Goal: Task Accomplishment & Management: Manage account settings

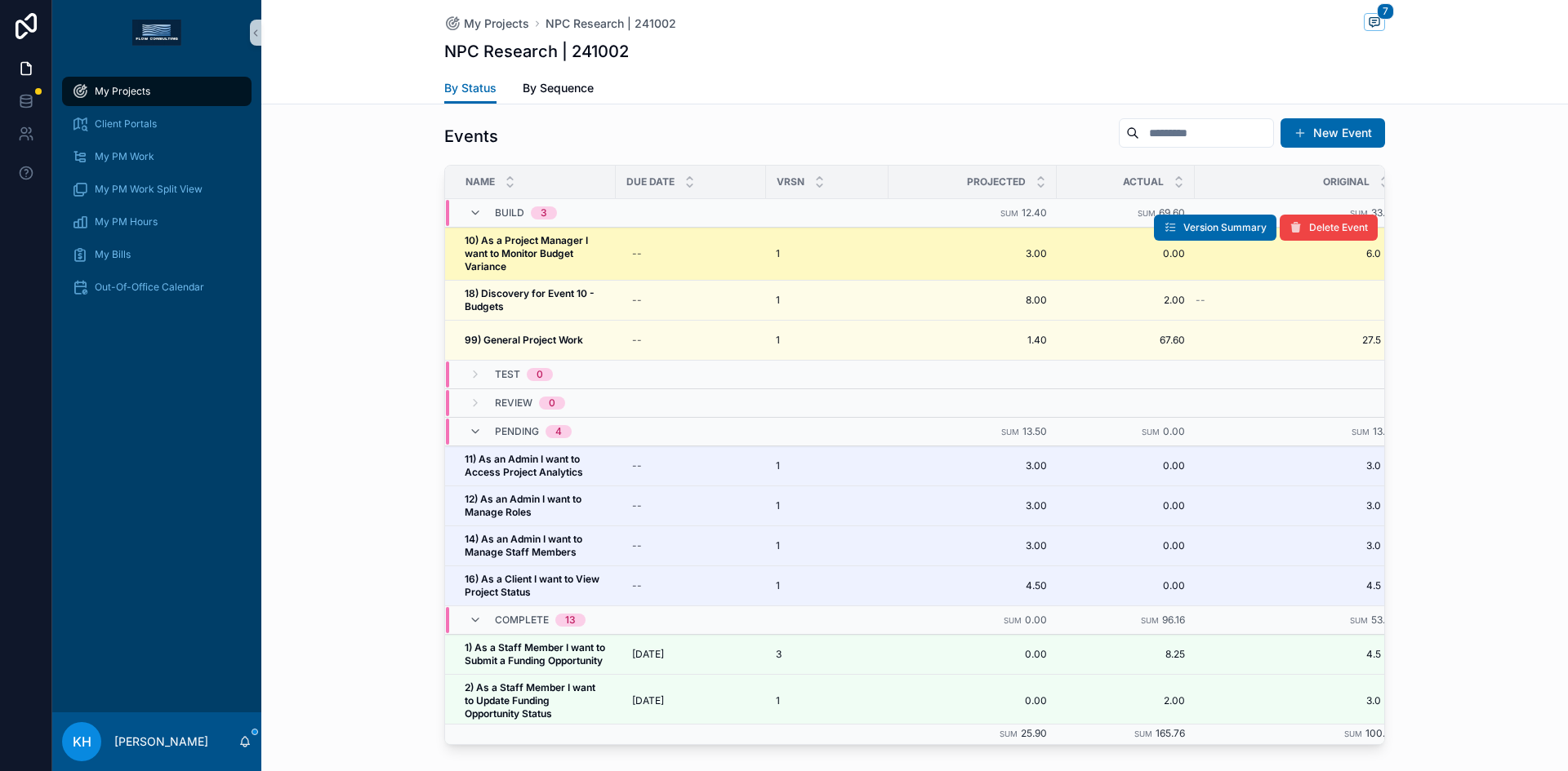
scroll to position [1669, 0]
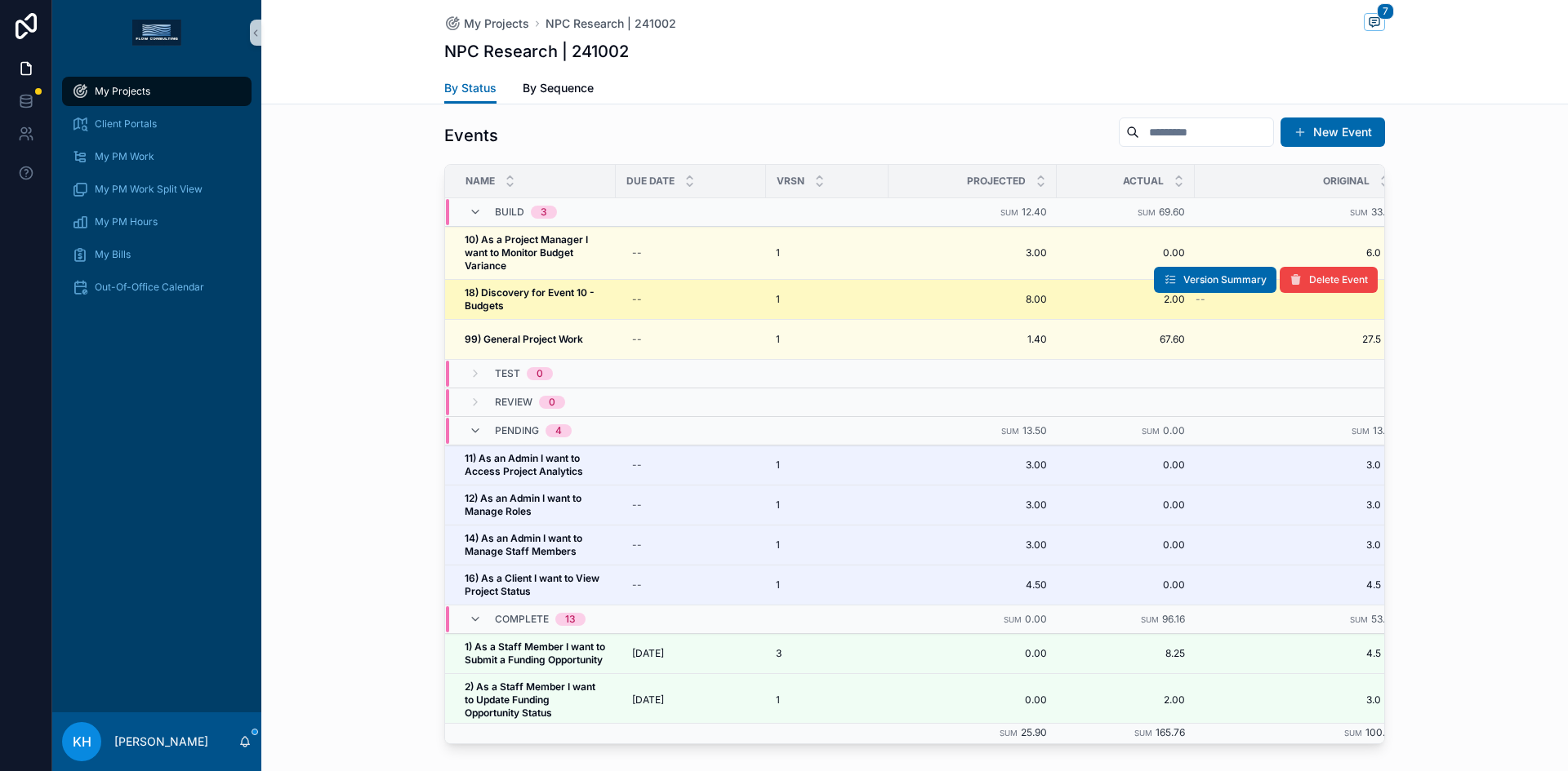
click at [515, 287] on strong "18) Discovery for Event 10 - Budgets" at bounding box center [531, 299] width 132 height 25
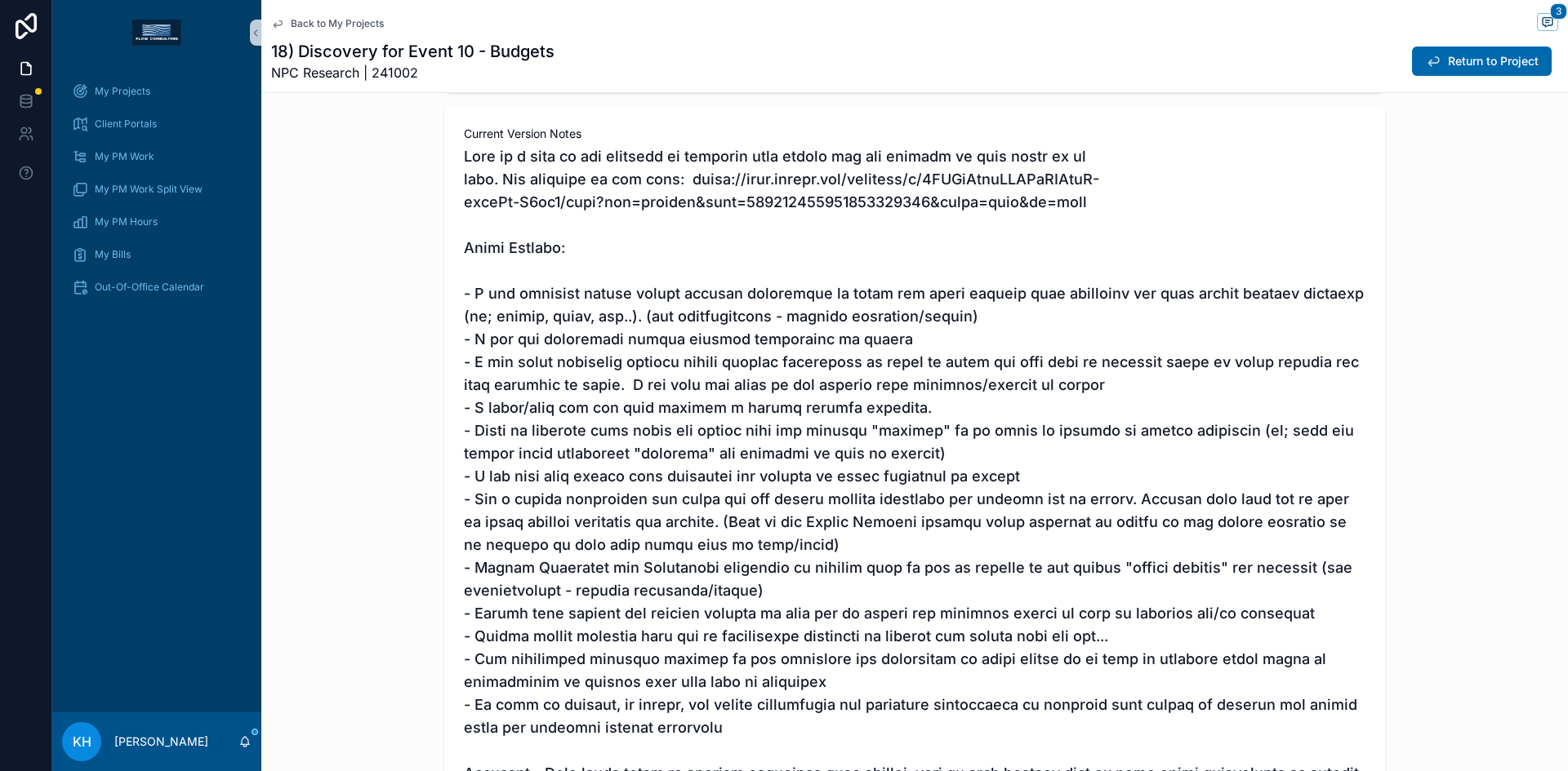
scroll to position [331, 0]
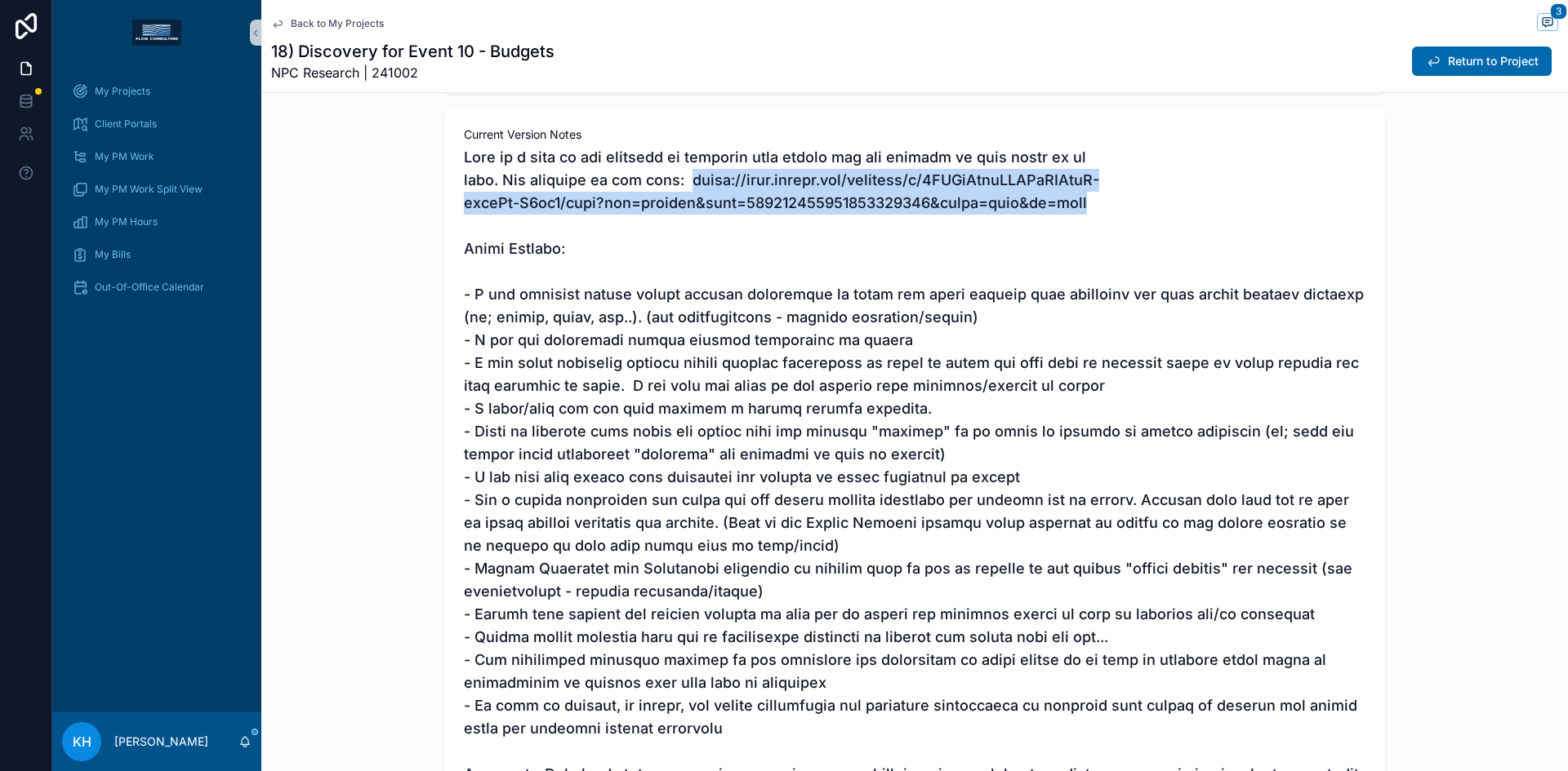
drag, startPoint x: 1055, startPoint y: 208, endPoint x: 658, endPoint y: 184, distance: 397.7
click at [658, 184] on span "scrollable content" at bounding box center [914, 477] width 902 height 663
copy span "[URL][DOMAIN_NAME]"
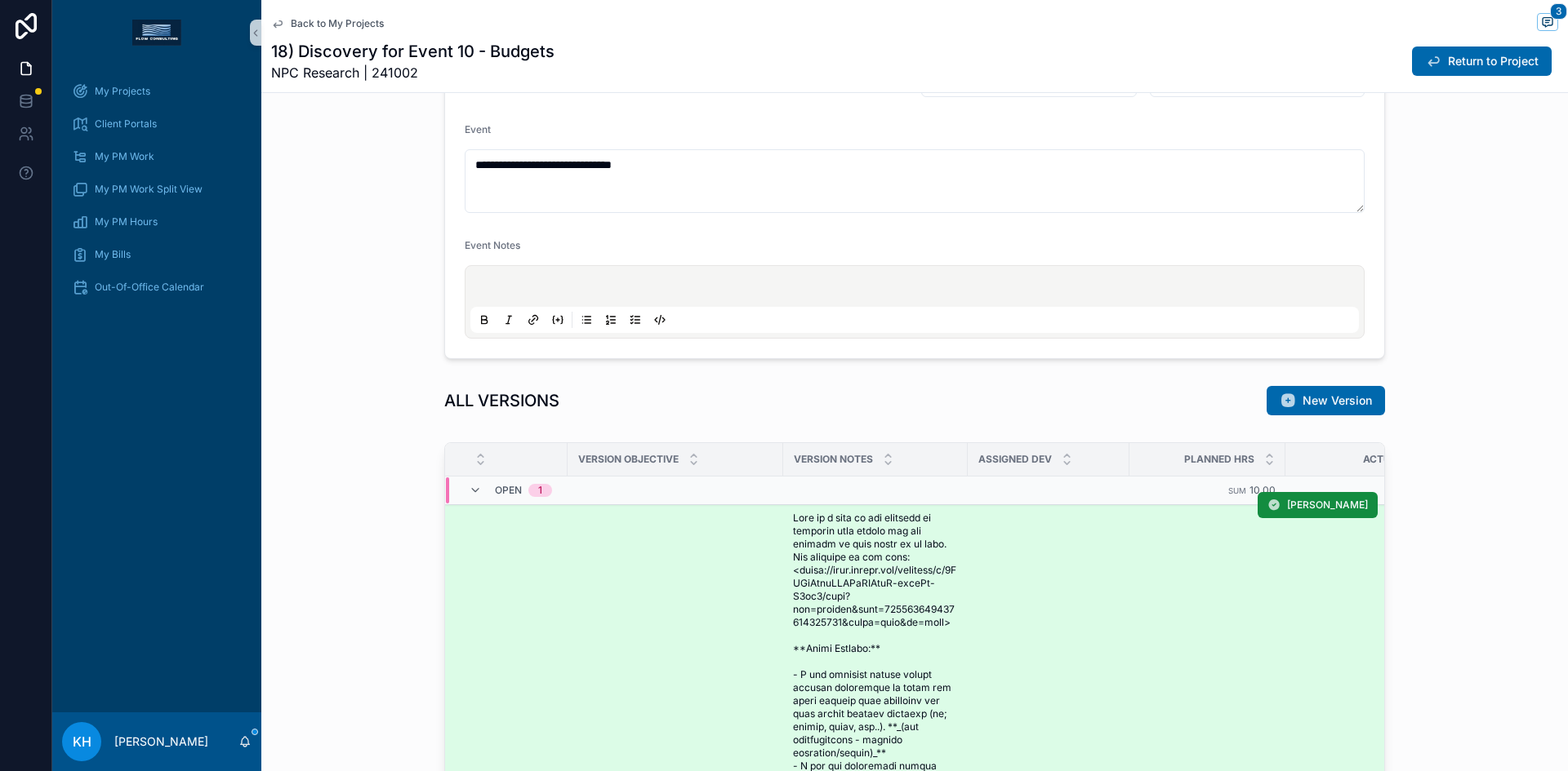
scroll to position [1589, 0]
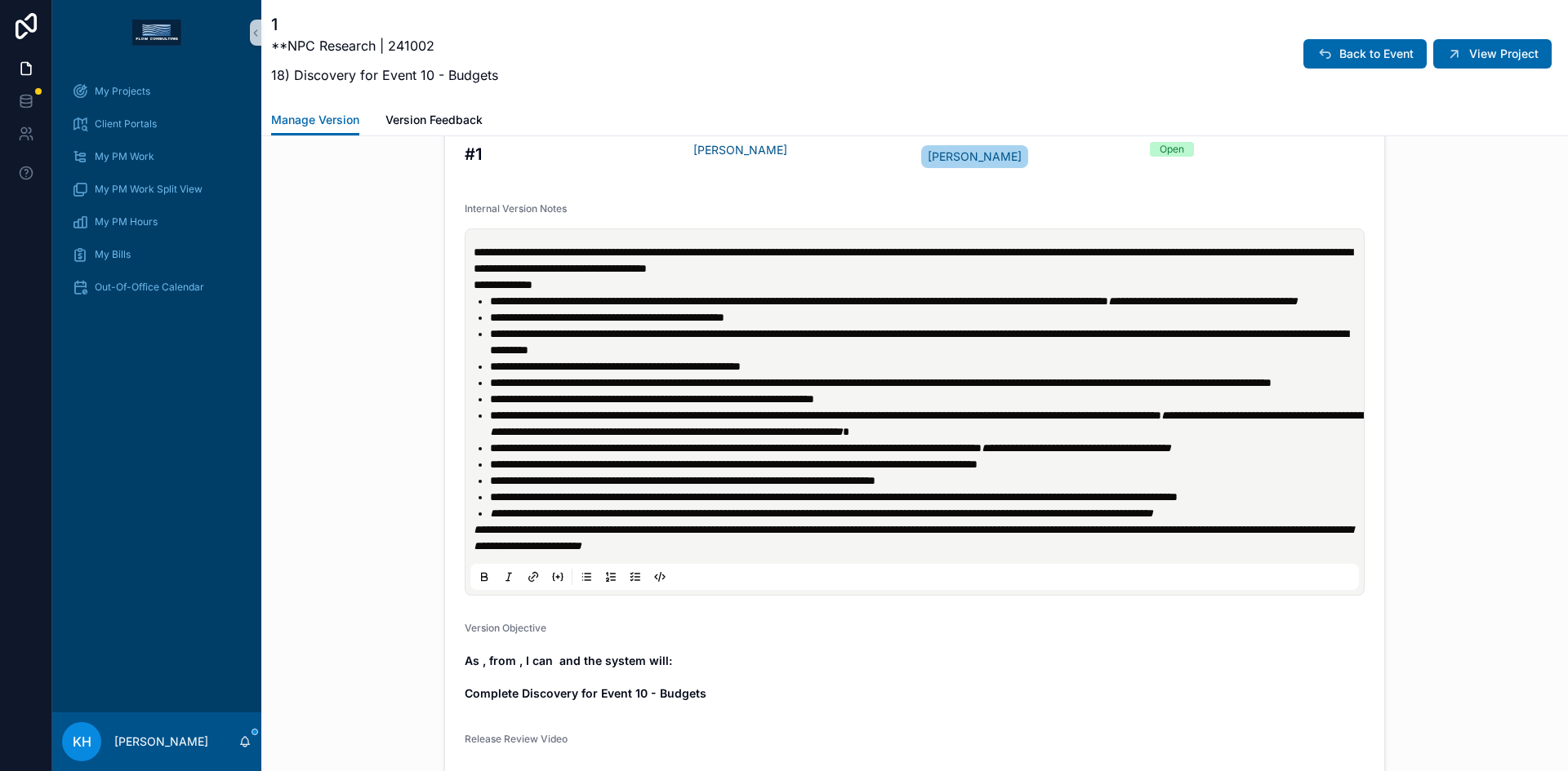
scroll to position [560, 0]
click at [1299, 272] on p "**********" at bounding box center [918, 261] width 889 height 33
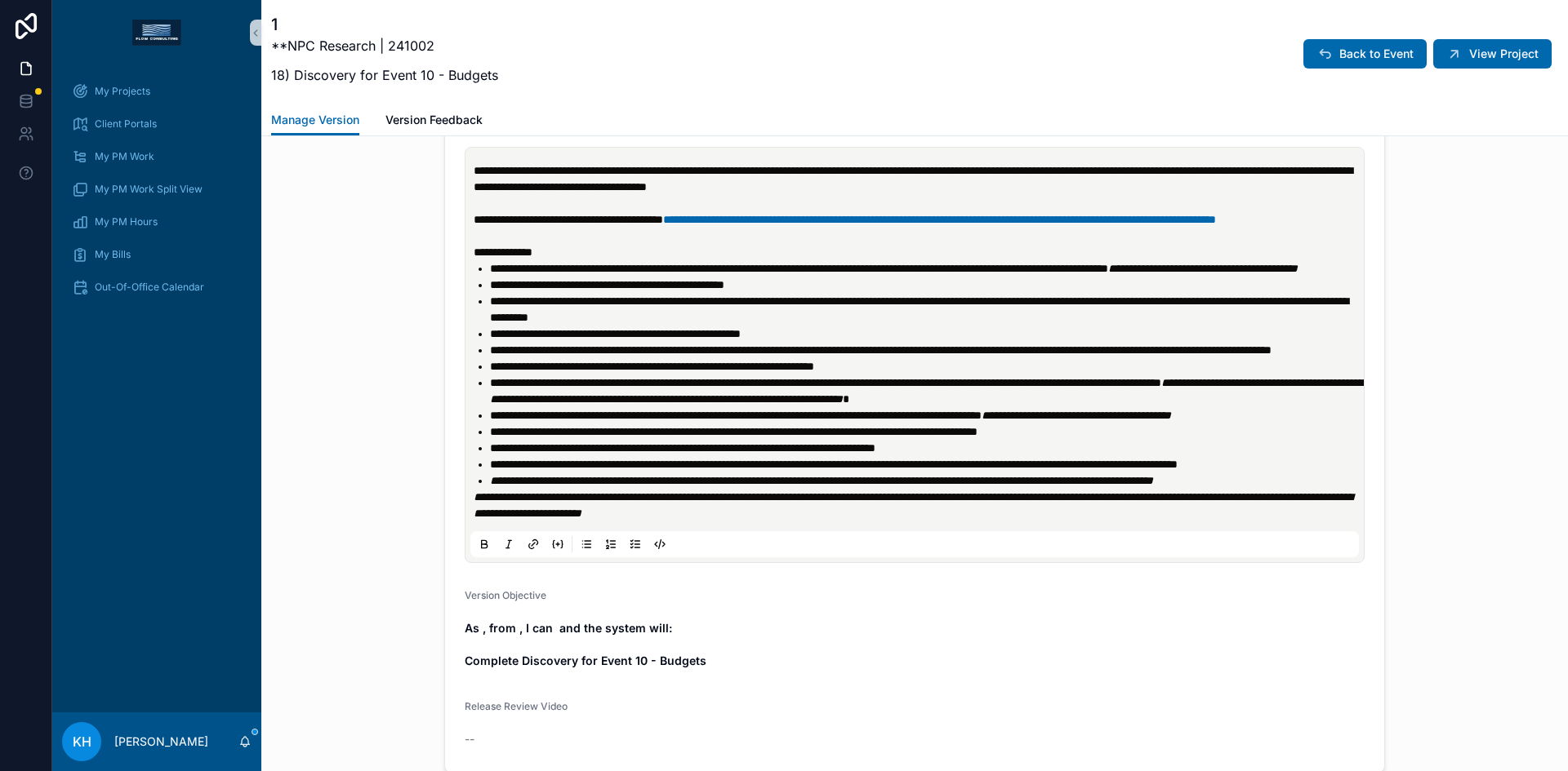
scroll to position [642, 0]
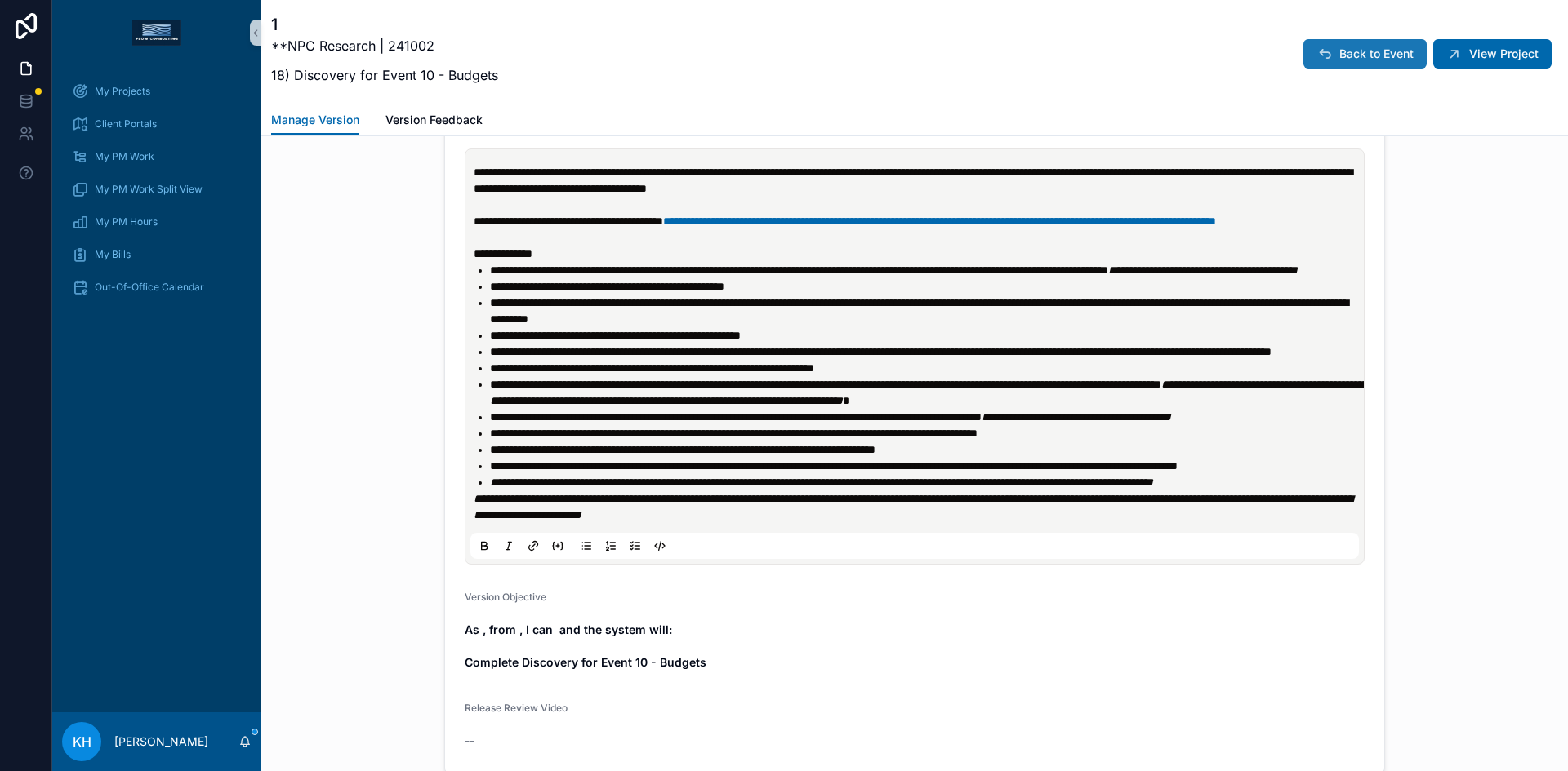
click at [1349, 53] on span "Back to Event" at bounding box center [1376, 54] width 74 height 16
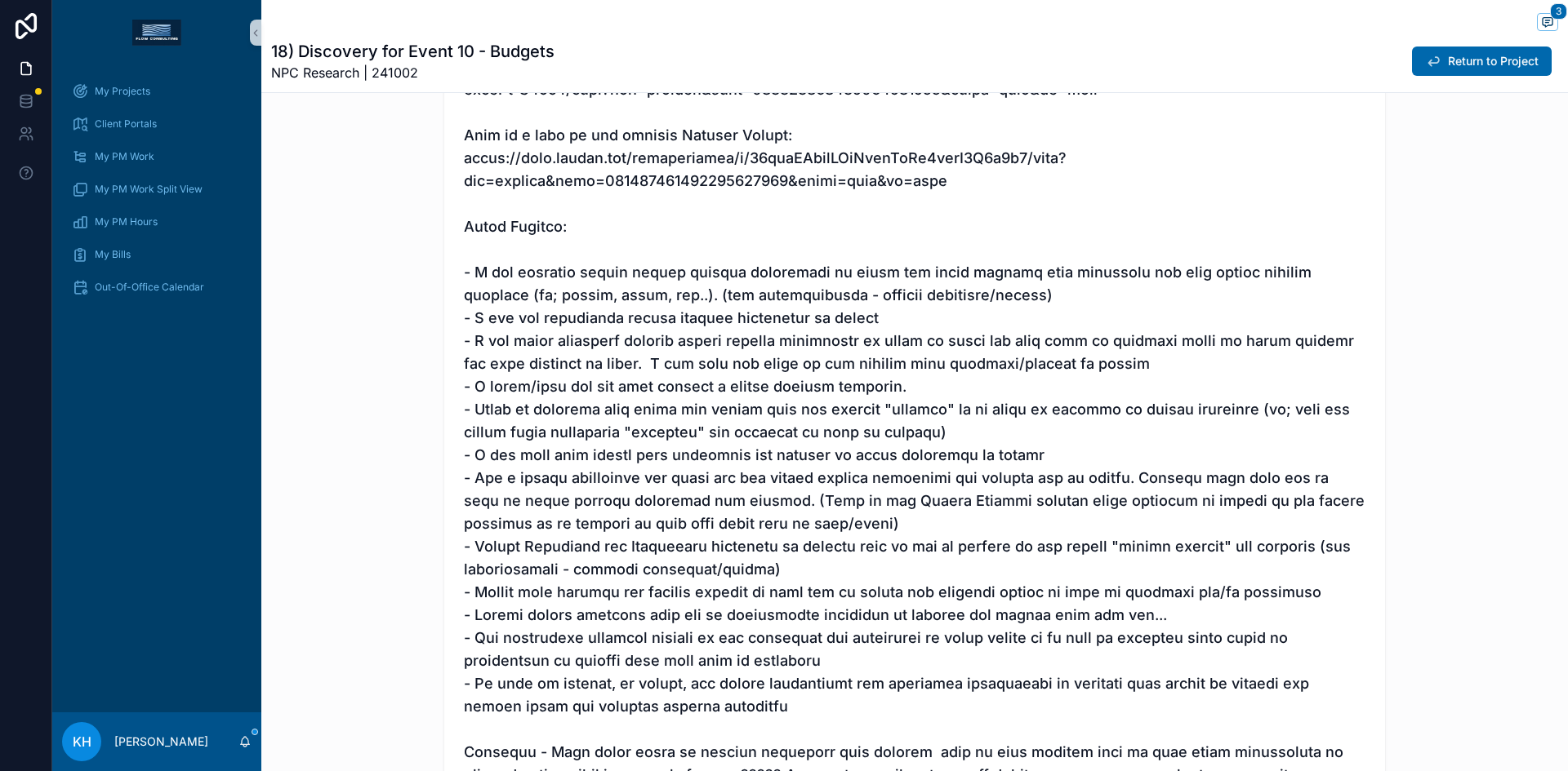
scroll to position [445, 0]
